Goal: Information Seeking & Learning: Learn about a topic

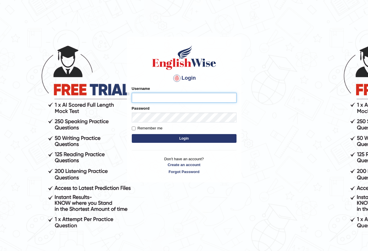
click at [171, 101] on input "Username" at bounding box center [184, 98] width 105 height 10
type input "sinan_parramatta"
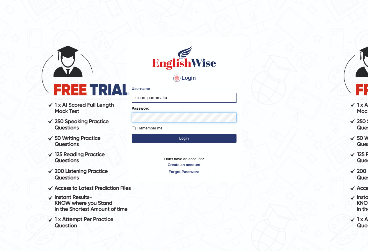
click at [132, 134] on button "Login" at bounding box center [184, 138] width 105 height 9
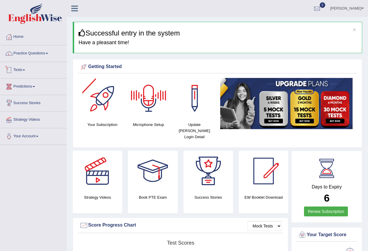
click at [23, 60] on li "Practice Questions Speaking Practice Read Aloud Repeat Sentence Describe Image …" at bounding box center [33, 53] width 66 height 17
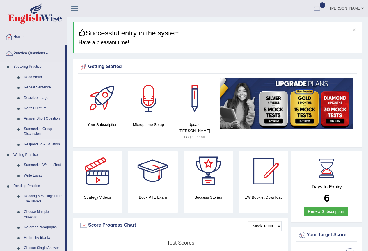
click at [20, 143] on li "Respond To A Situation" at bounding box center [38, 144] width 54 height 10
click at [20, 189] on ul "Reading & Writing: Fill In The Blanks Choose Multiple Answers Re-order Paragrap…" at bounding box center [38, 219] width 54 height 61
